Goal: Information Seeking & Learning: Learn about a topic

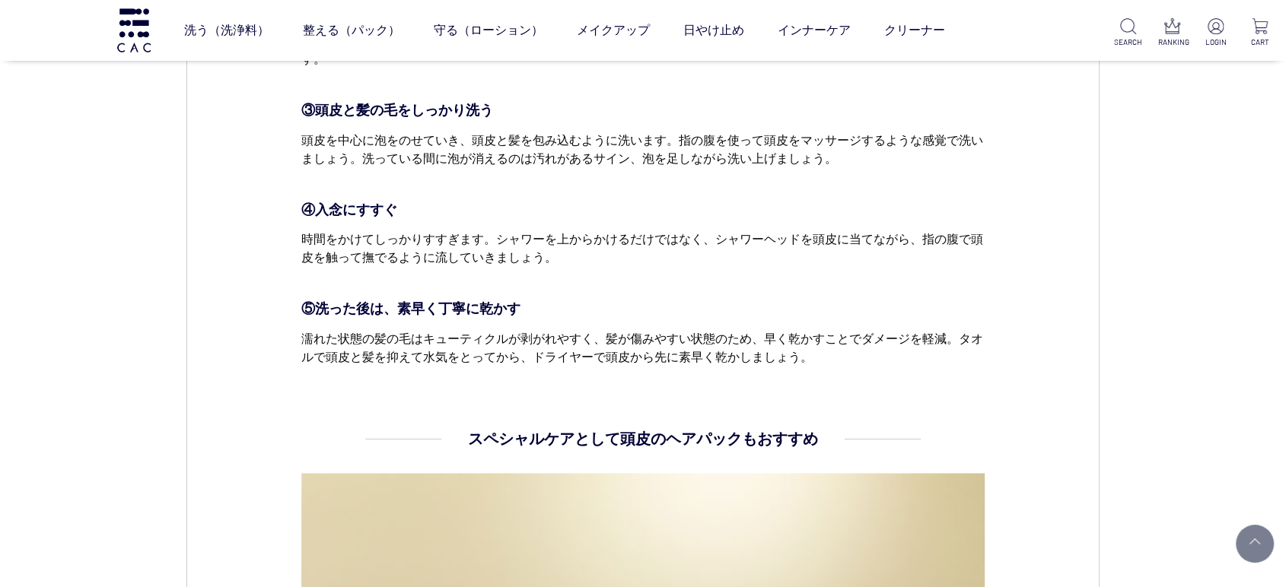
click at [1078, 370] on div "ヘアケア 2024.11.14 vol.29 秋冬のヘアケアは皮脂の取りすぎにご注意を 11月になると一気に冷え込み空気が乾燥しますが、乾燥からくる頭皮のかゆ…" at bounding box center [642, 82] width 913 height 4224
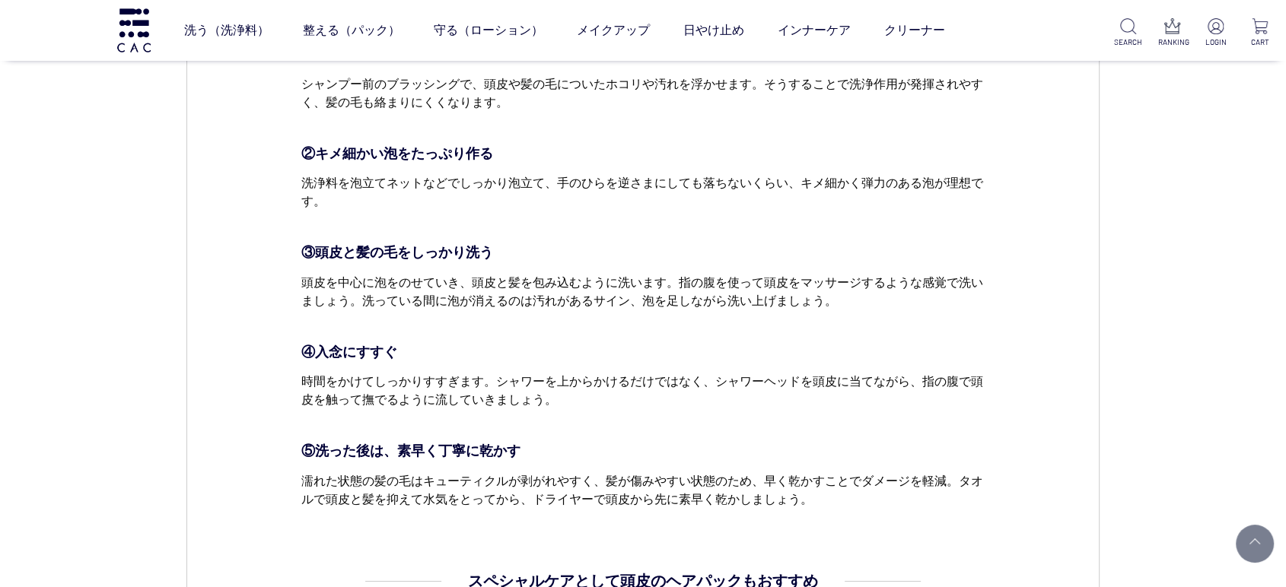
scroll to position [2028, 0]
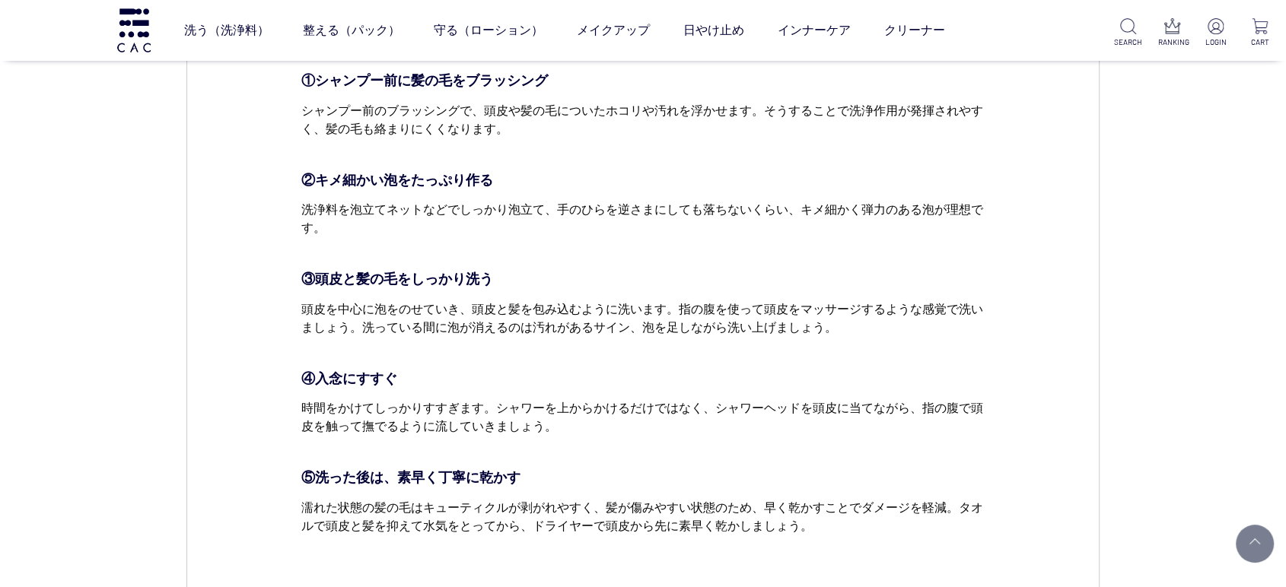
drag, startPoint x: 414, startPoint y: 387, endPoint x: 374, endPoint y: 393, distance: 39.9
click at [414, 387] on p "④入念にすすぐ" at bounding box center [643, 379] width 684 height 21
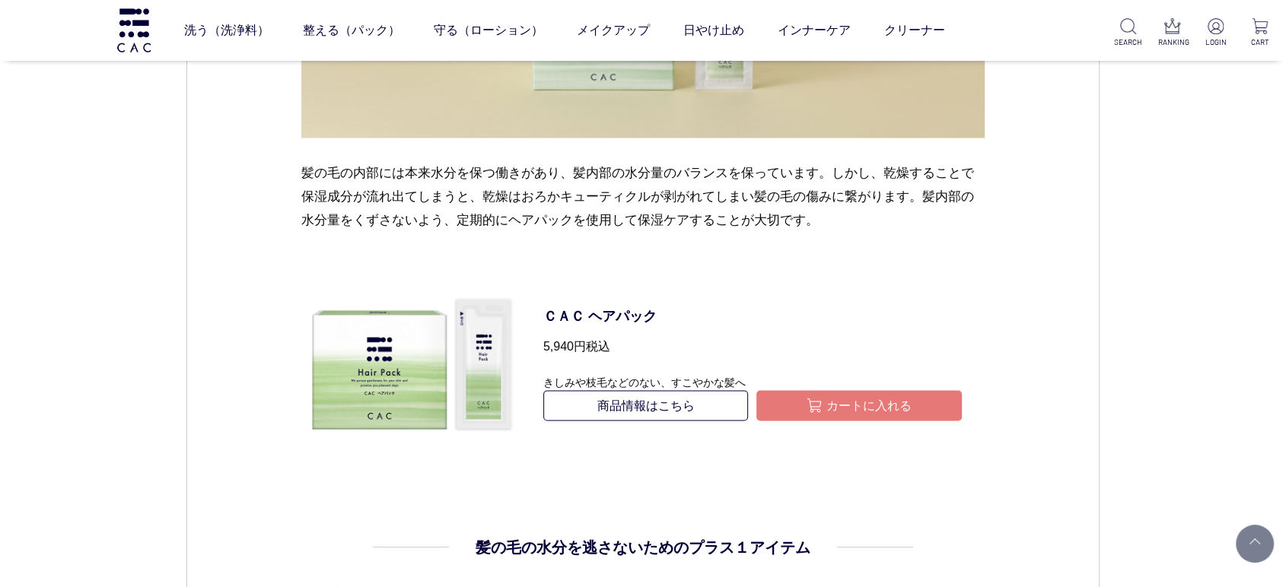
scroll to position [2789, 0]
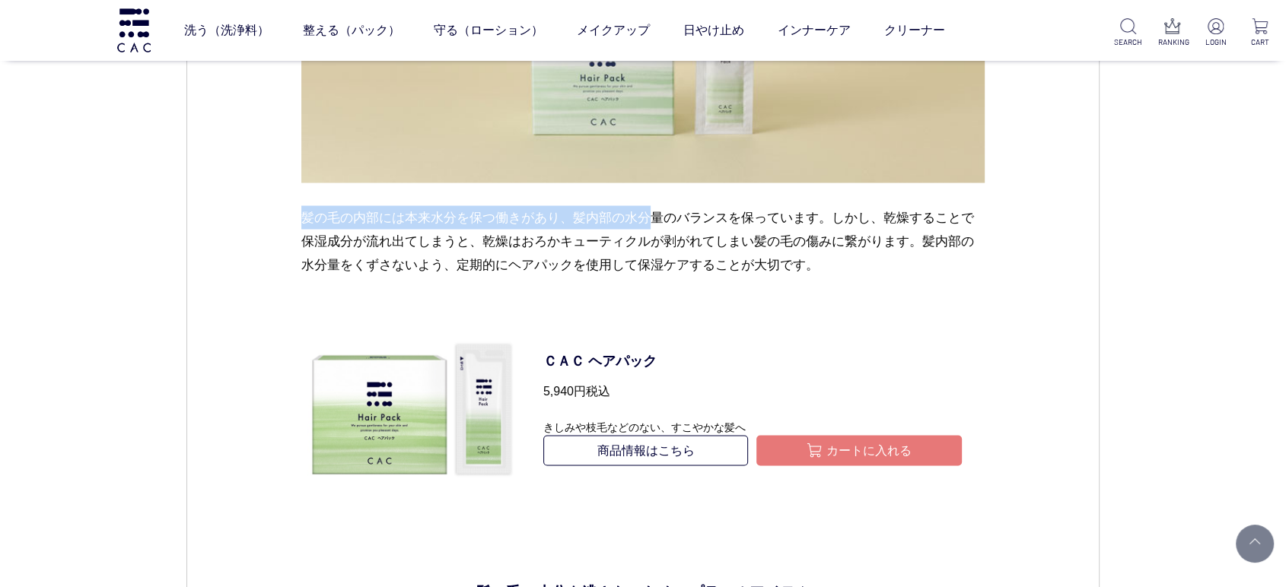
drag, startPoint x: 309, startPoint y: 211, endPoint x: 657, endPoint y: 208, distance: 348.4
click at [657, 208] on p "髪の毛の内部には本来水分を保つ働きがあり、髪内部の水分量のバランスを保っています。しかし、乾燥することで保湿成分が流れ出てしまうと、乾燥はおろかキューティクル…" at bounding box center [643, 252] width 684 height 95
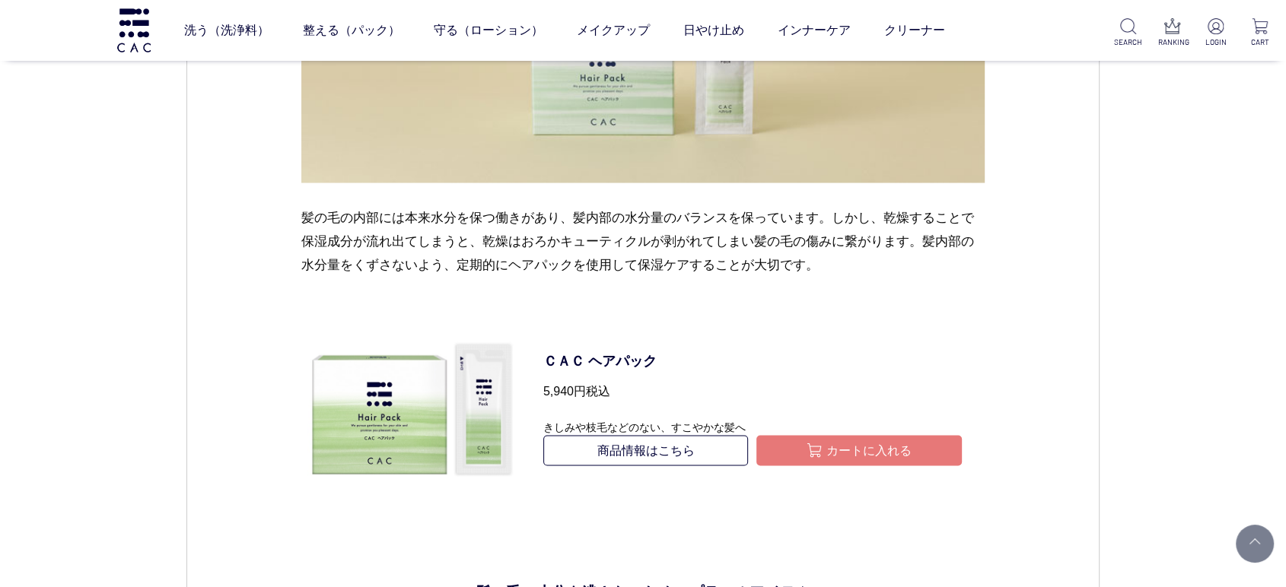
click at [666, 250] on p "髪の毛の内部には本来水分を保つ働きがあり、髪内部の水分量のバランスを保っています。しかし、乾燥することで保湿成分が流れ出てしまうと、乾燥はおろかキューティクル…" at bounding box center [643, 252] width 684 height 95
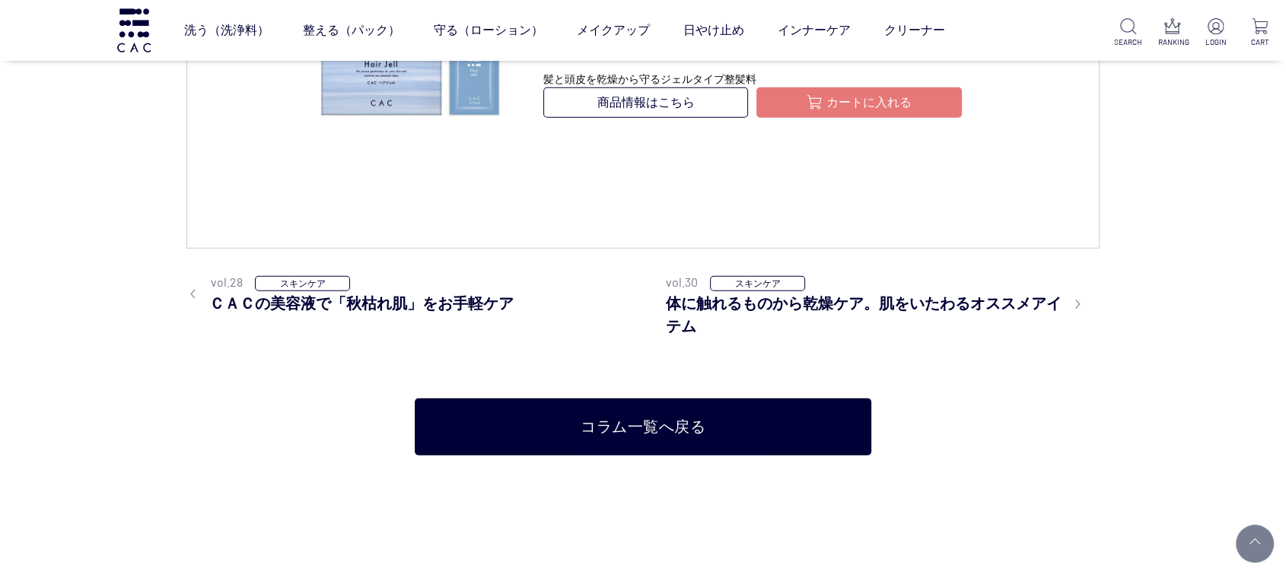
scroll to position [3804, 0]
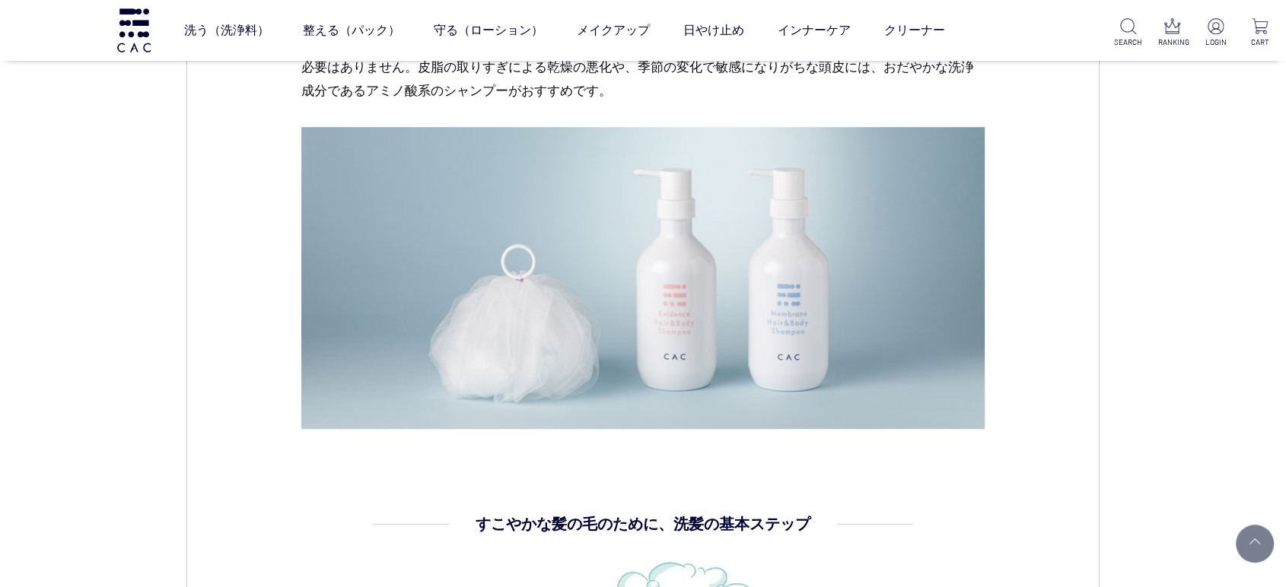
scroll to position [1014, 0]
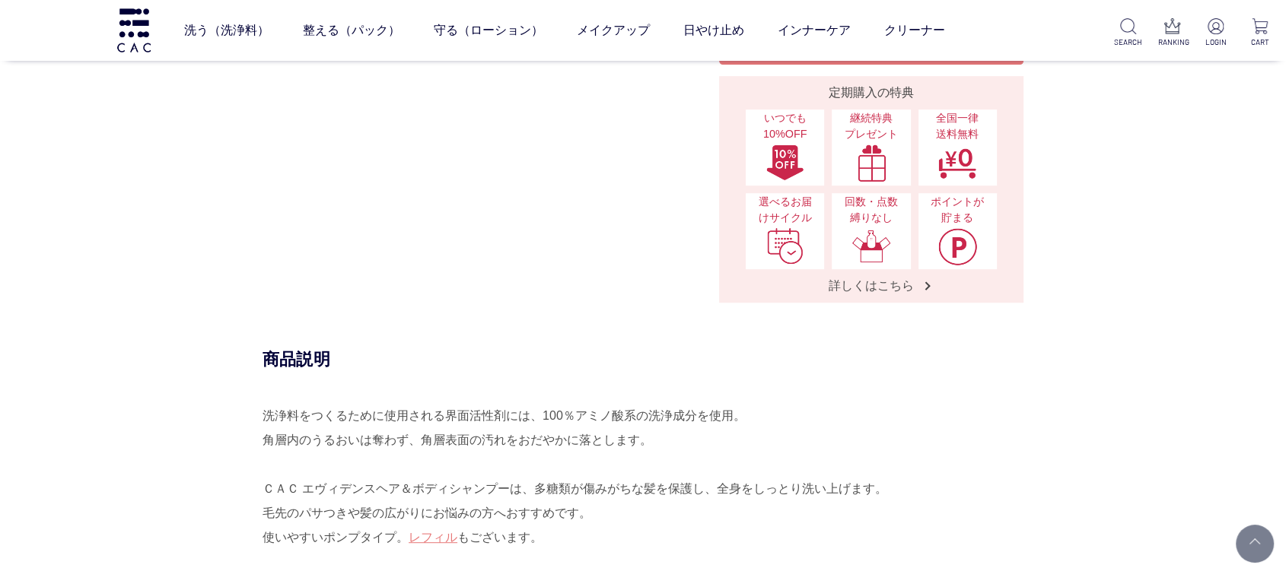
scroll to position [845, 0]
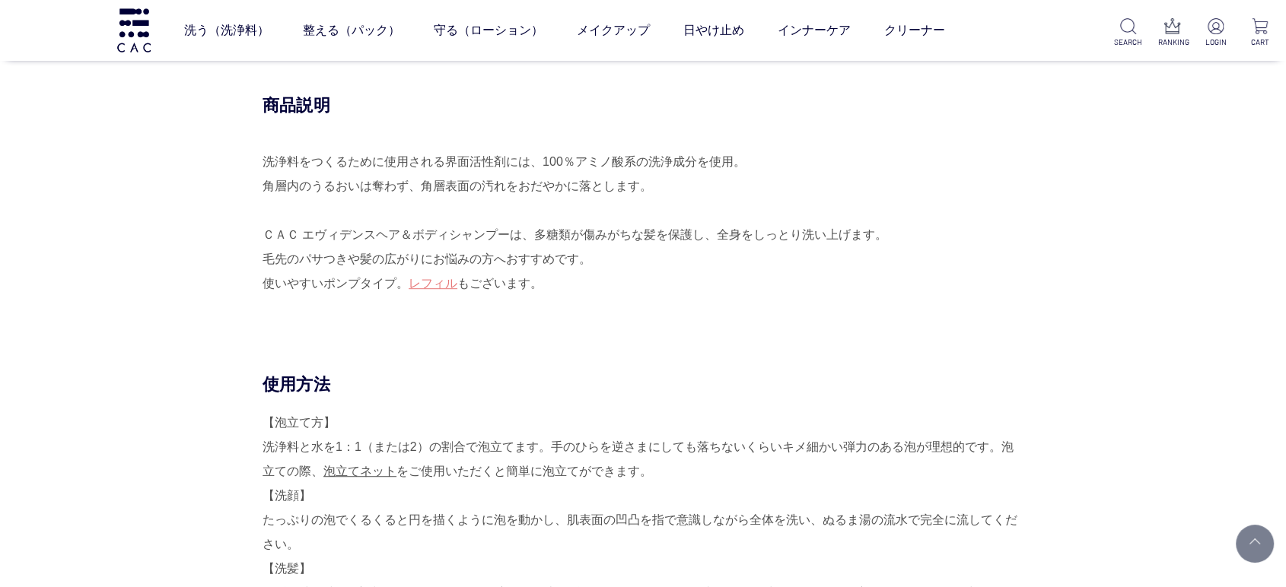
click at [898, 240] on div "洗浄料をつくるために使用される界面活性剤には、100％アミノ酸系の洗浄成分を使用。 角層内のうるおいは奪わず、角層表面の汚れをおだやかに落とします。 ＣＡＣ …" at bounding box center [642, 235] width 761 height 170
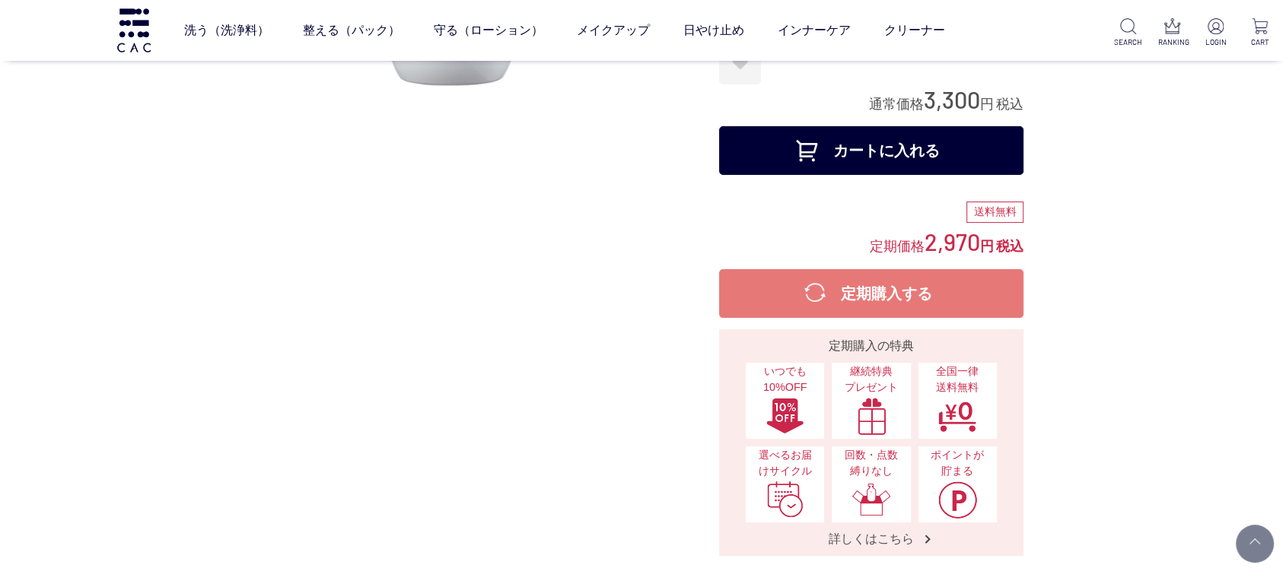
scroll to position [0, 0]
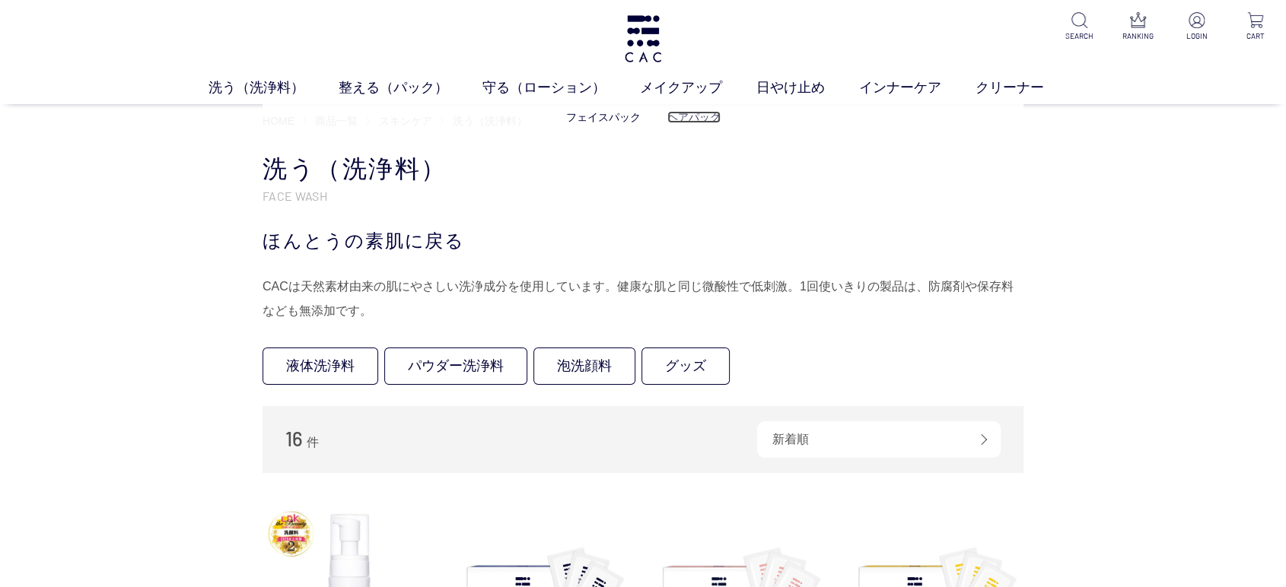
click at [714, 116] on link "ヘアパック" at bounding box center [693, 117] width 53 height 12
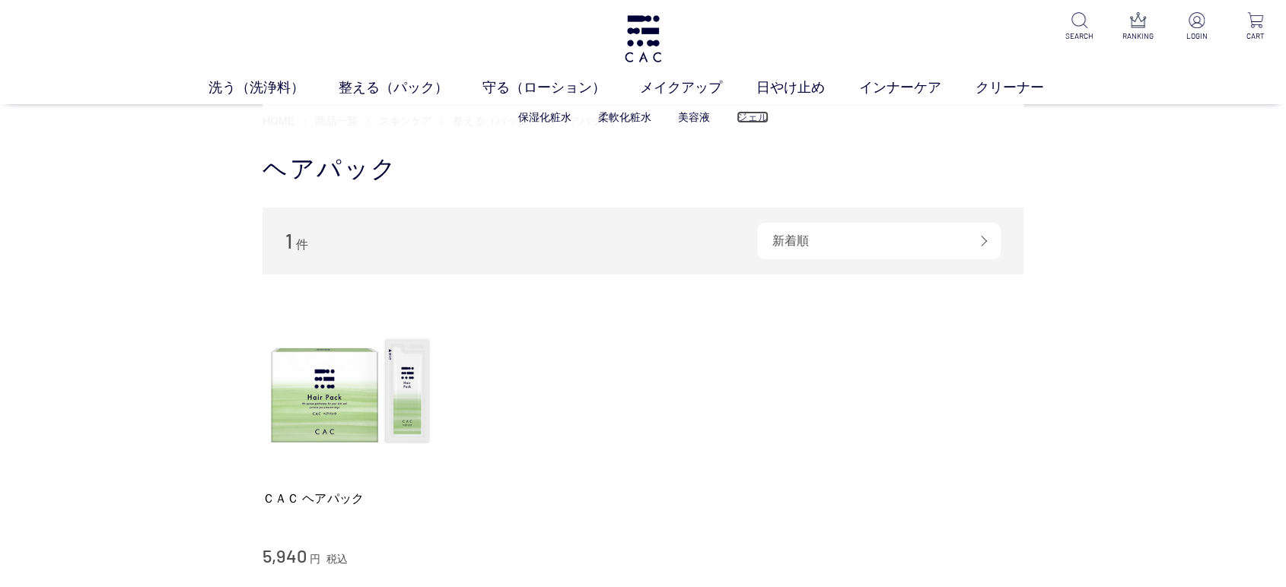
click at [750, 119] on link "ジェル" at bounding box center [752, 117] width 32 height 12
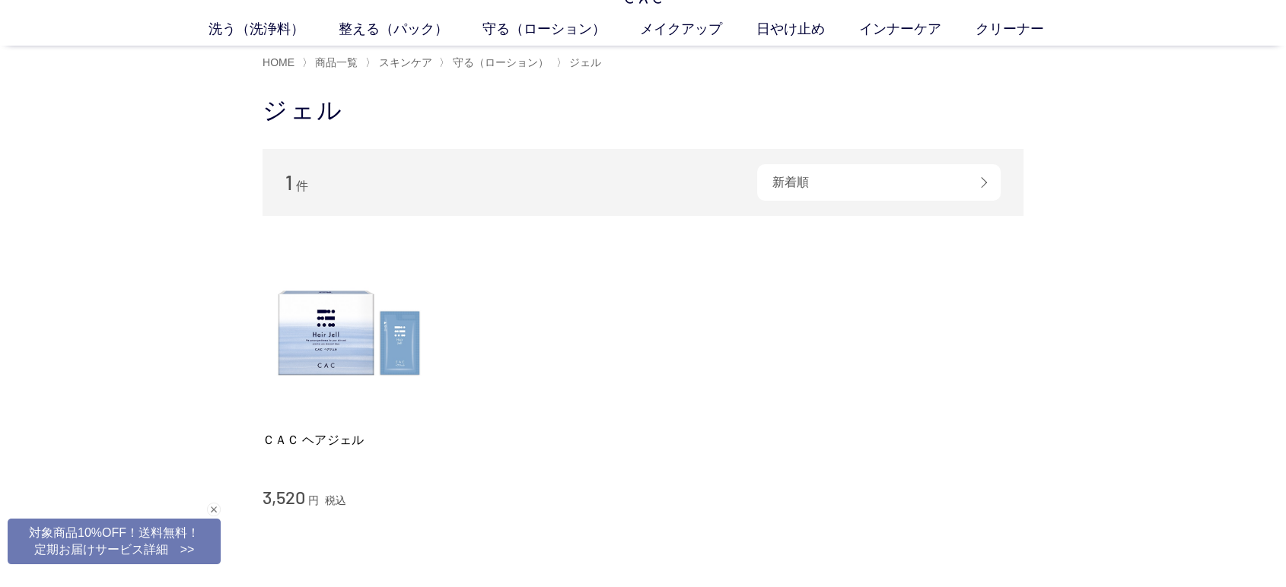
scroll to position [84, 0]
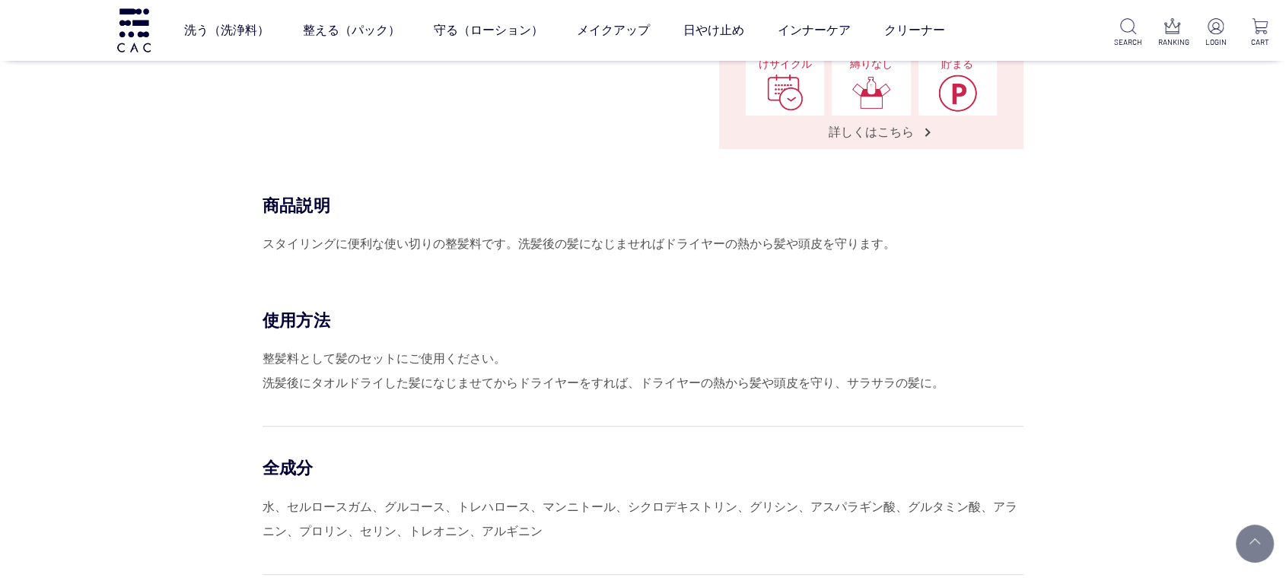
scroll to position [591, 0]
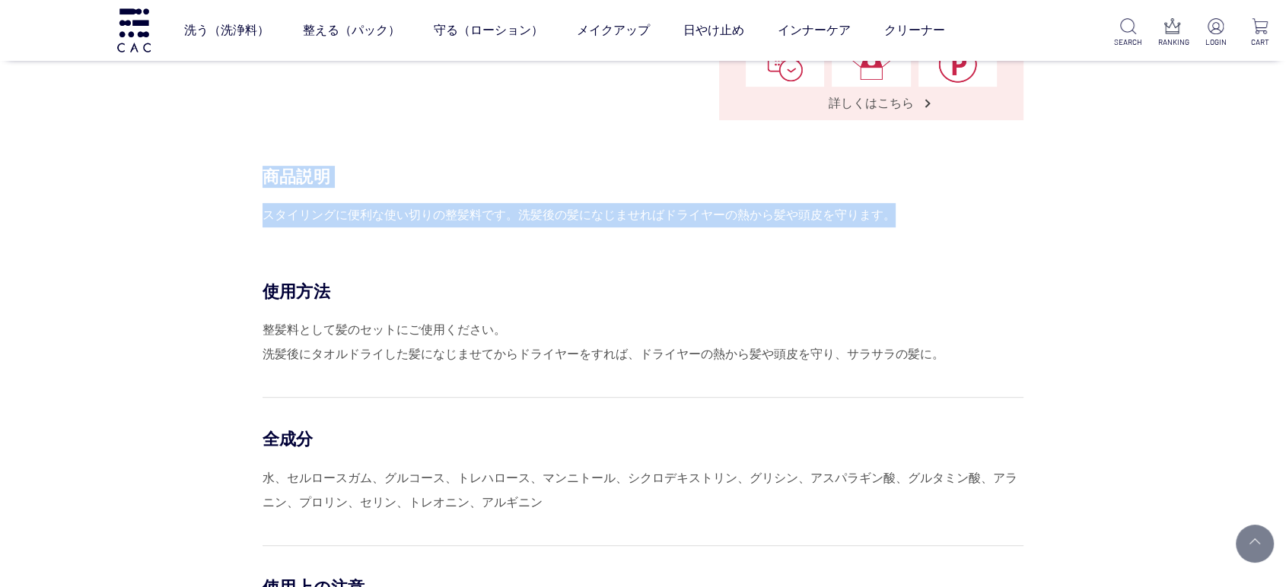
drag, startPoint x: 895, startPoint y: 215, endPoint x: 231, endPoint y: 213, distance: 664.1
click at [262, 213] on div "商品説明 スタイリングに便利な使い切りの整髪料です。洗髪後の髪になじませればドライヤーの熱から髪や頭皮を守ります。 カートに入れる 定期購入する" at bounding box center [642, 223] width 761 height 115
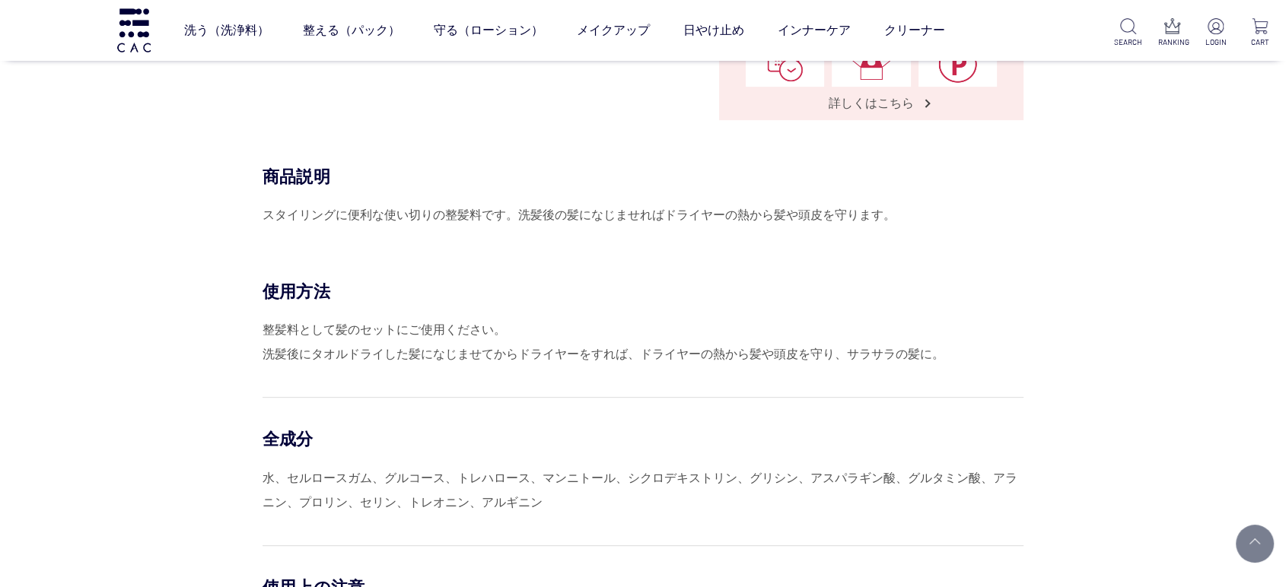
click at [312, 318] on div "整髪料として髪のセットにご使用ください。 洗髪後にタオルドライした髪になじませてからドライヤーをすれば、ドライヤーの熱から髪や頭皮を守り、サラサラの髪に。" at bounding box center [642, 342] width 761 height 49
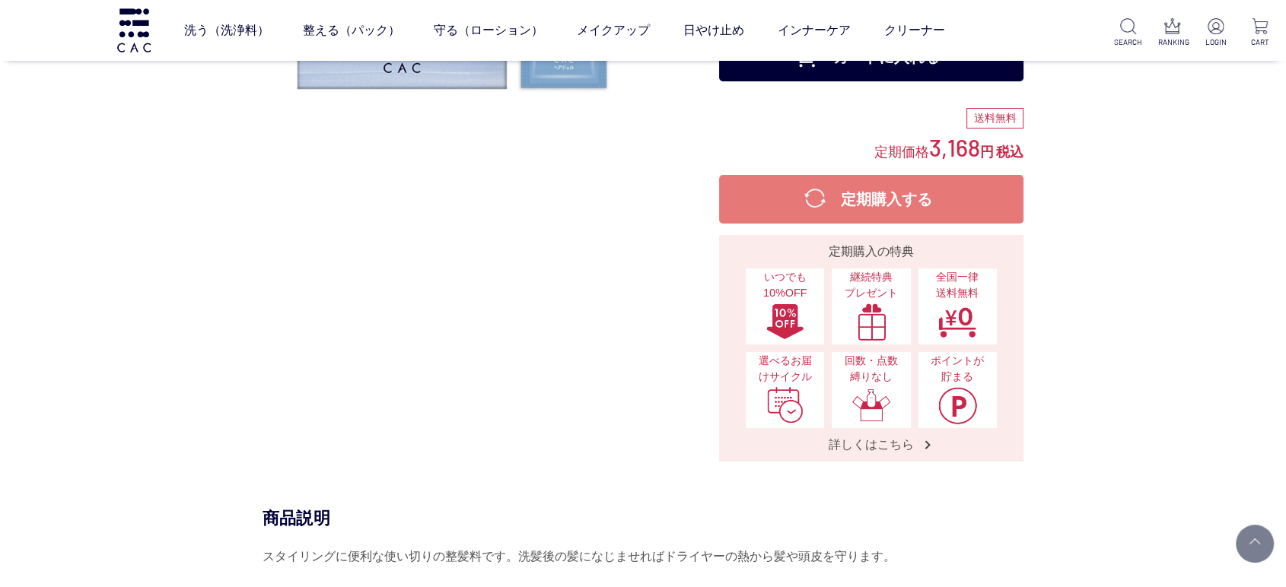
scroll to position [0, 0]
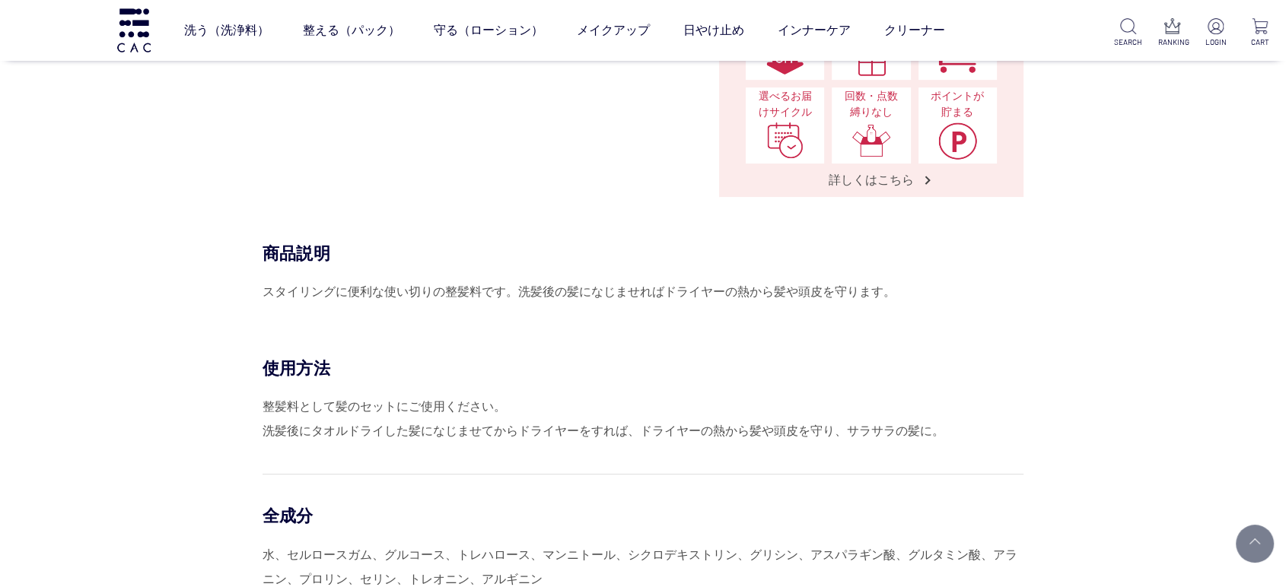
scroll to position [507, 0]
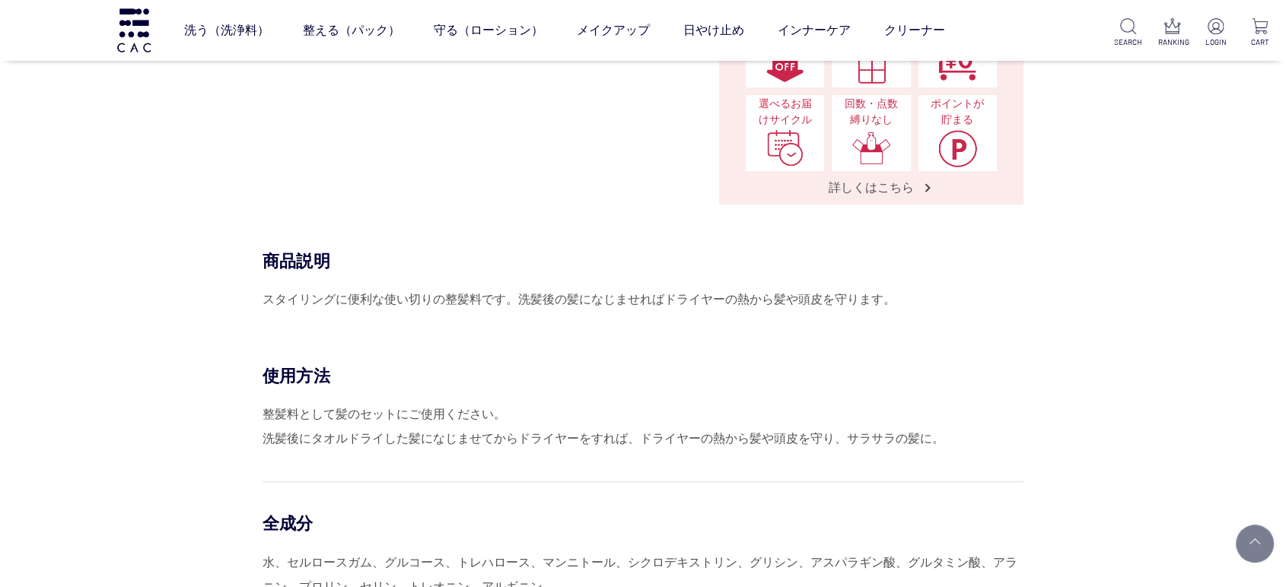
click at [793, 405] on div "整髪料として髪のセットにご使用ください。 洗髪後にタオルドライした髪になじませてからドライヤーをすれば、ドライヤーの熱から髪や頭皮を守り、サラサラの髪に。" at bounding box center [642, 426] width 761 height 49
drag, startPoint x: 1199, startPoint y: 347, endPoint x: 1216, endPoint y: 339, distance: 19.1
click at [1023, 347] on div "商品説明 スタイリングに便利な使い切りの整髪料です。洗髪後の髪になじませればドライヤーの熱から髪や頭皮を守ります。 カートに入れる 定期購入する" at bounding box center [642, 307] width 761 height 115
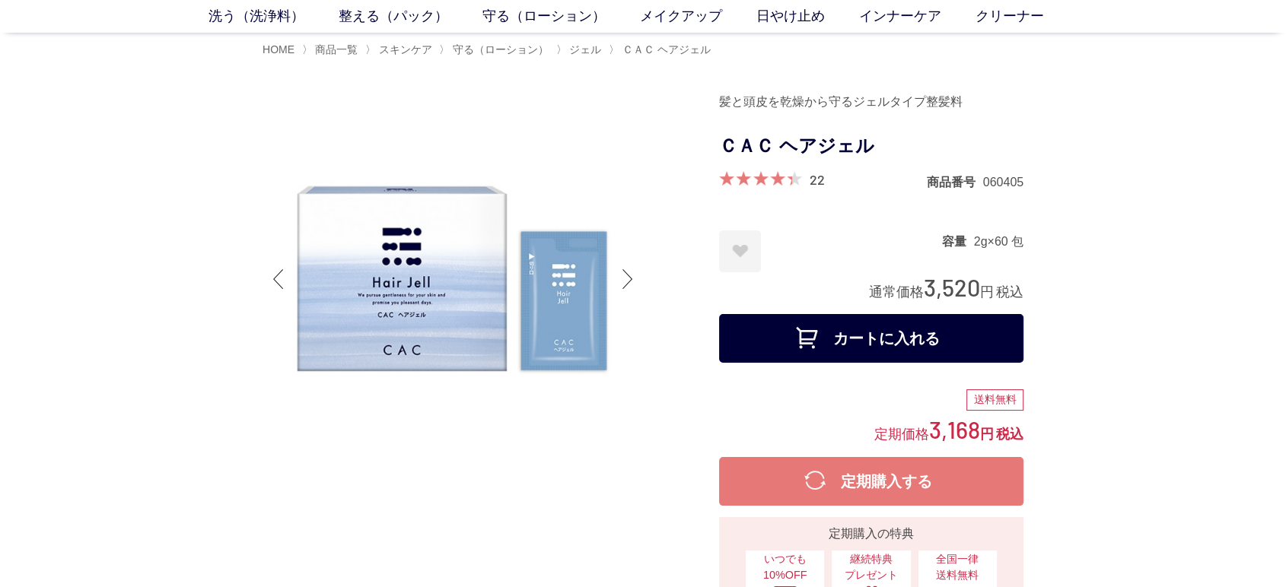
scroll to position [0, 0]
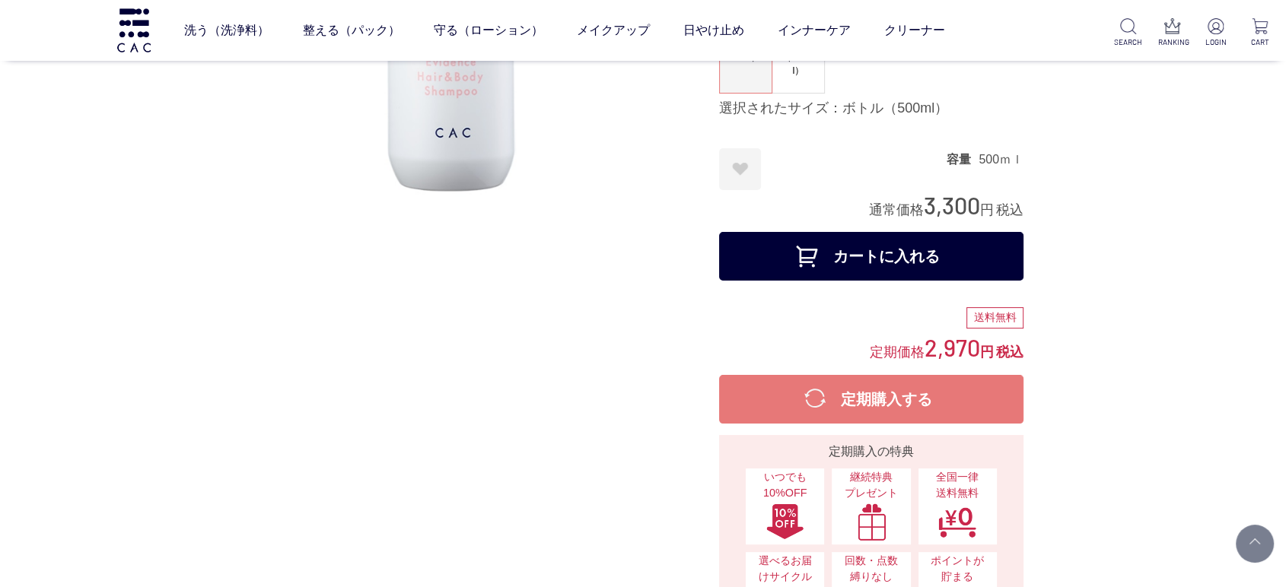
scroll to position [169, 0]
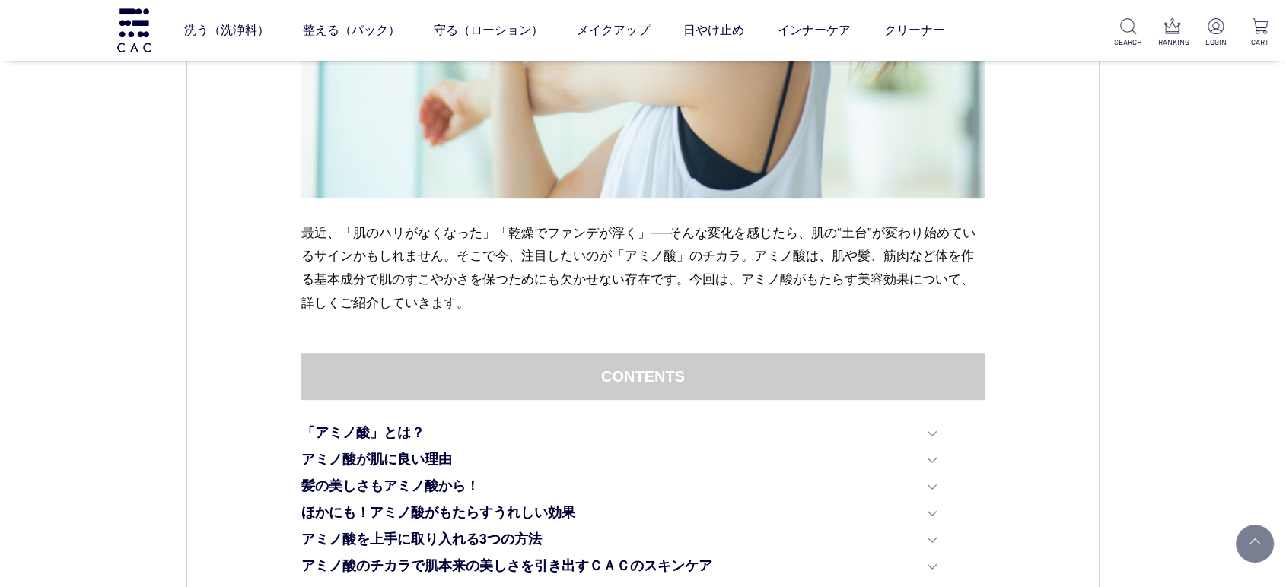
scroll to position [338, 0]
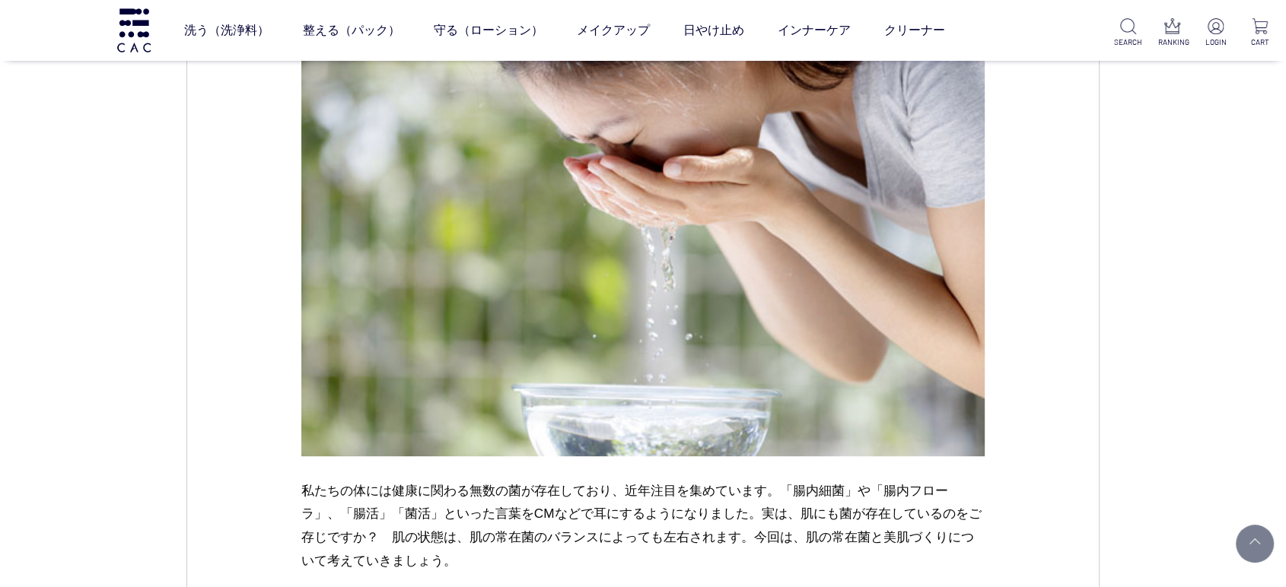
scroll to position [676, 0]
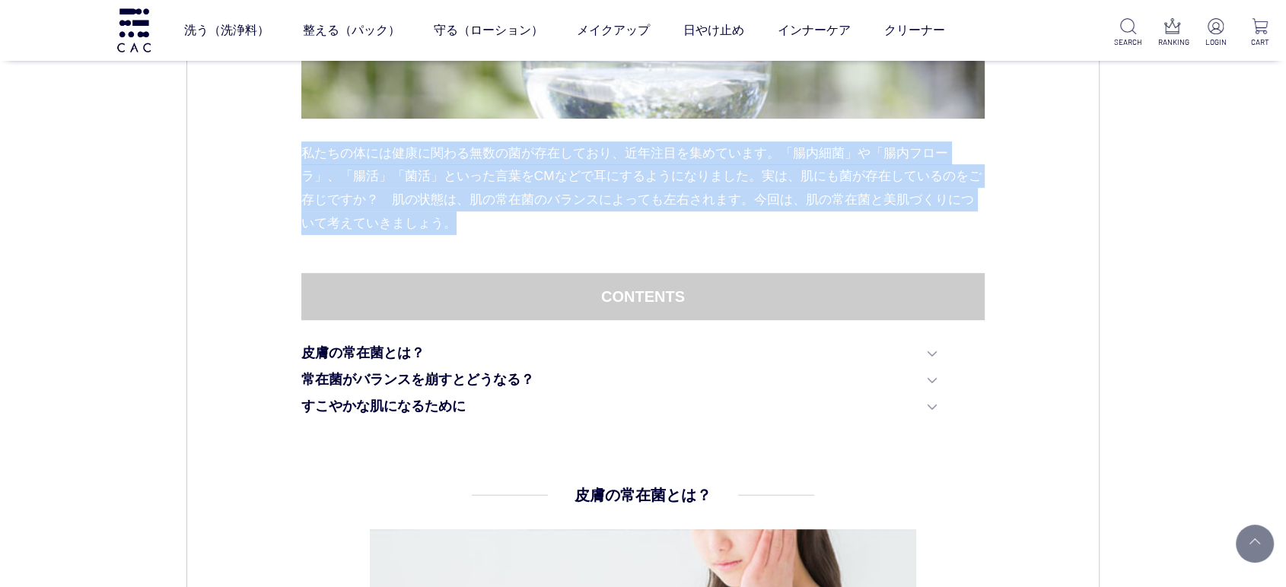
drag, startPoint x: 288, startPoint y: 158, endPoint x: 965, endPoint y: 254, distance: 683.0
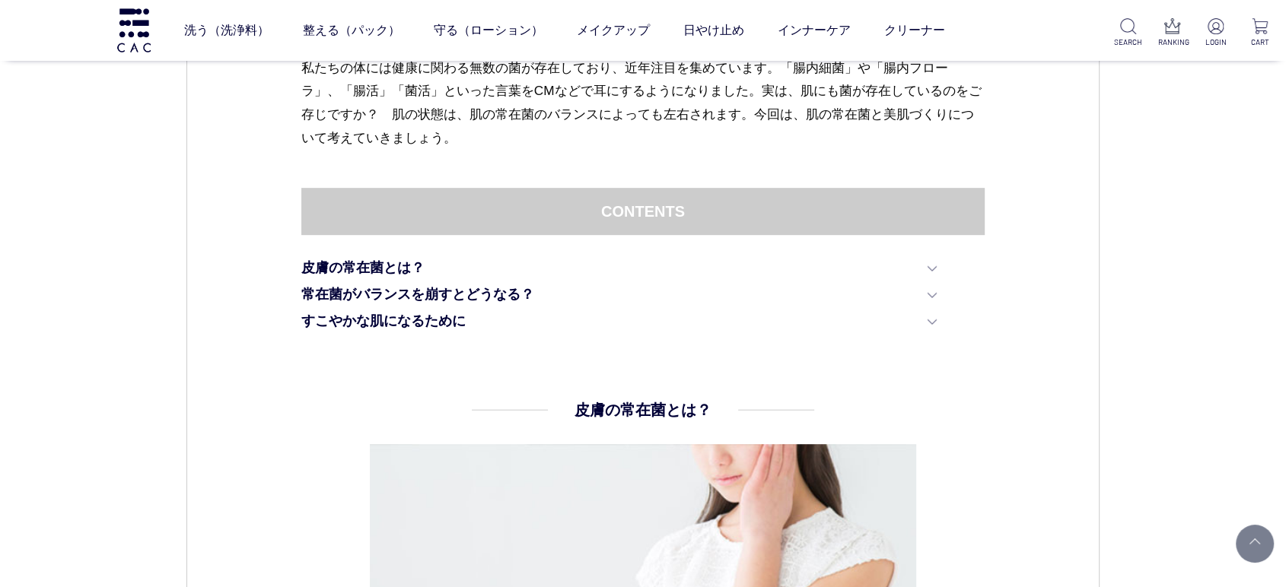
scroll to position [1183, 0]
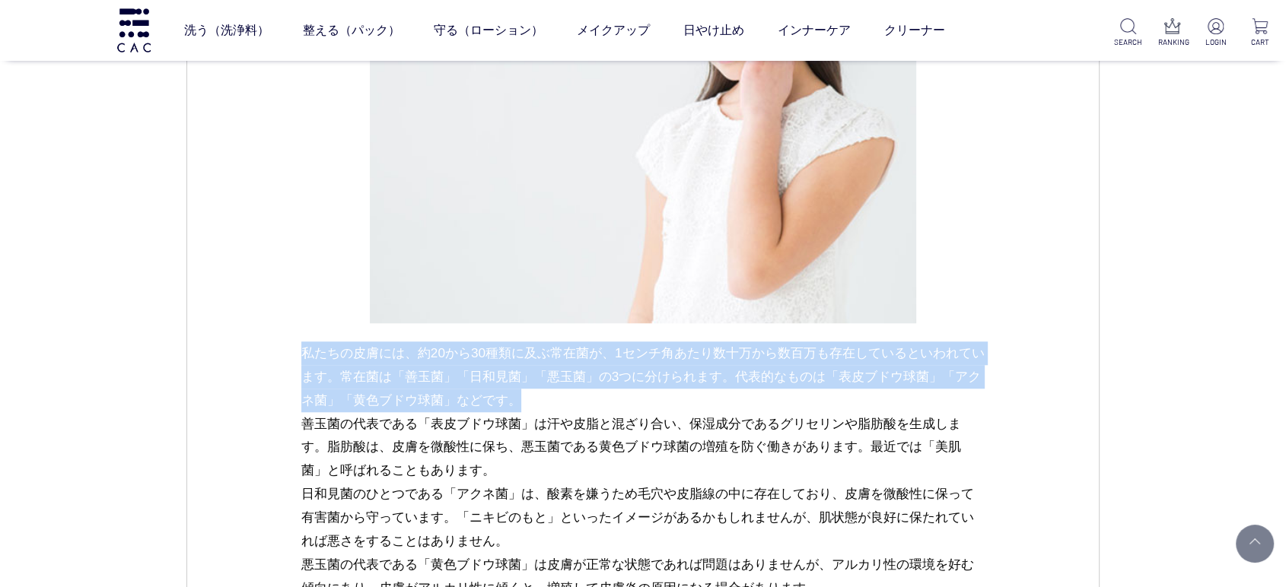
drag, startPoint x: 282, startPoint y: 345, endPoint x: 1046, endPoint y: 400, distance: 765.7
click at [1046, 400] on div "スキンケア 2023.11.08 vol.05 美肌づくりの鉄則 ― 洗浄と保湿で皮膚の常在菌を整える 私たちの体には健康に関わる無数の菌が存在しており、近年…" at bounding box center [642, 363] width 913 height 2758
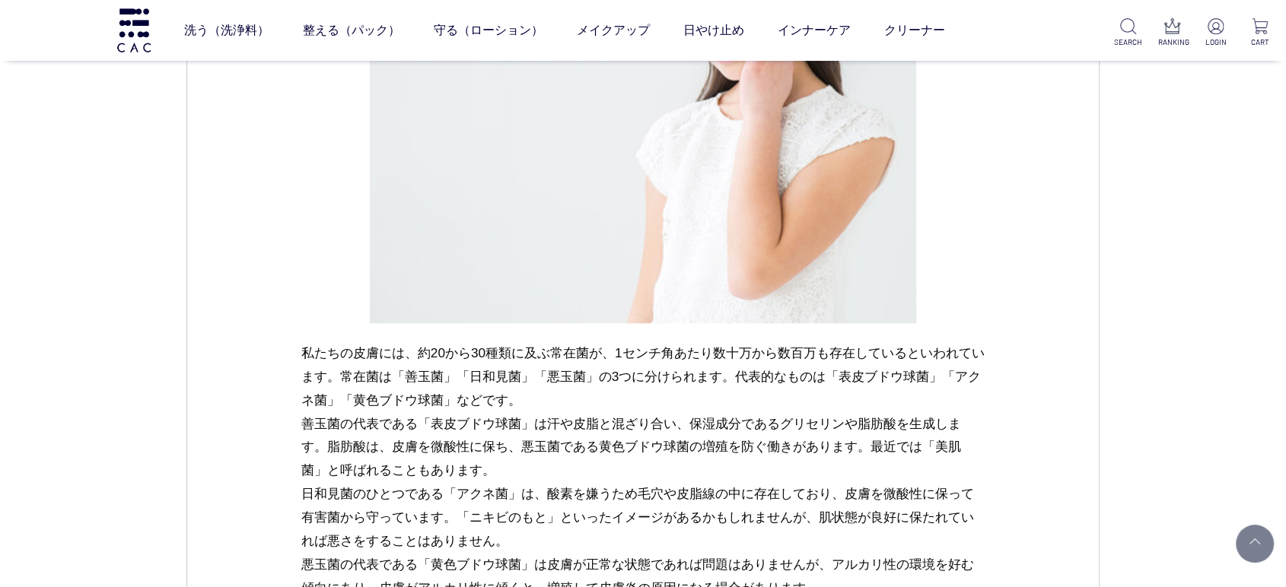
click at [807, 445] on p "私たちの皮膚には、約20から30種類に及ぶ常在菌が、1センチ角あたり数十万から数百万も存在しているといわれています。常在菌は「善玉菌」「日和見菌」「悪玉菌」の…" at bounding box center [643, 495] width 684 height 306
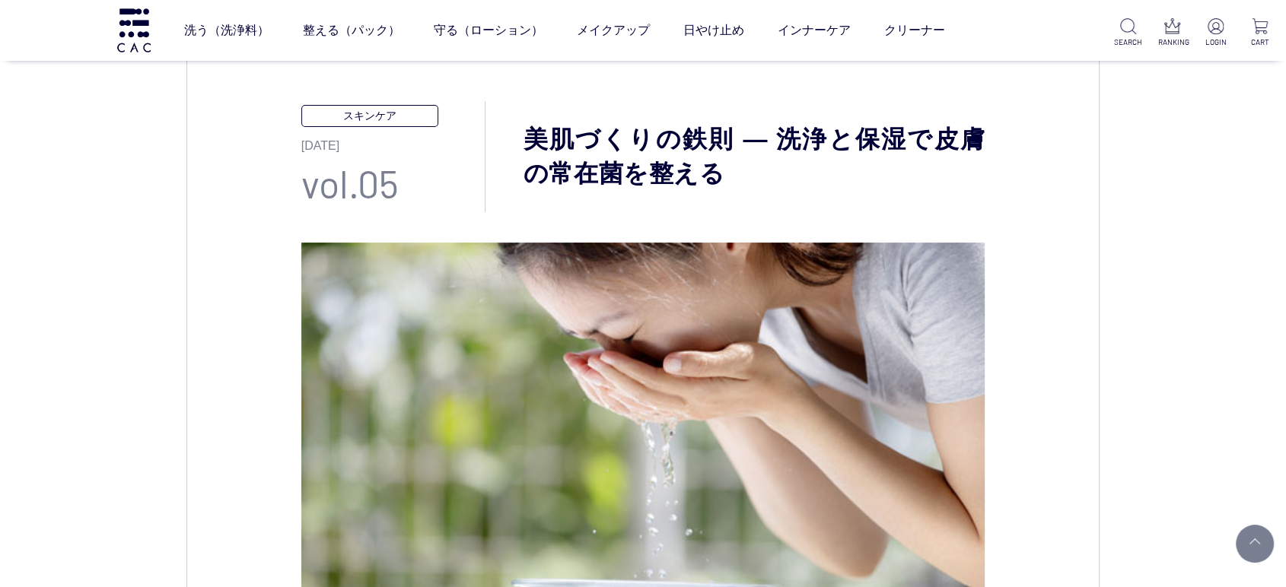
scroll to position [0, 0]
